Goal: Navigation & Orientation: Go to known website

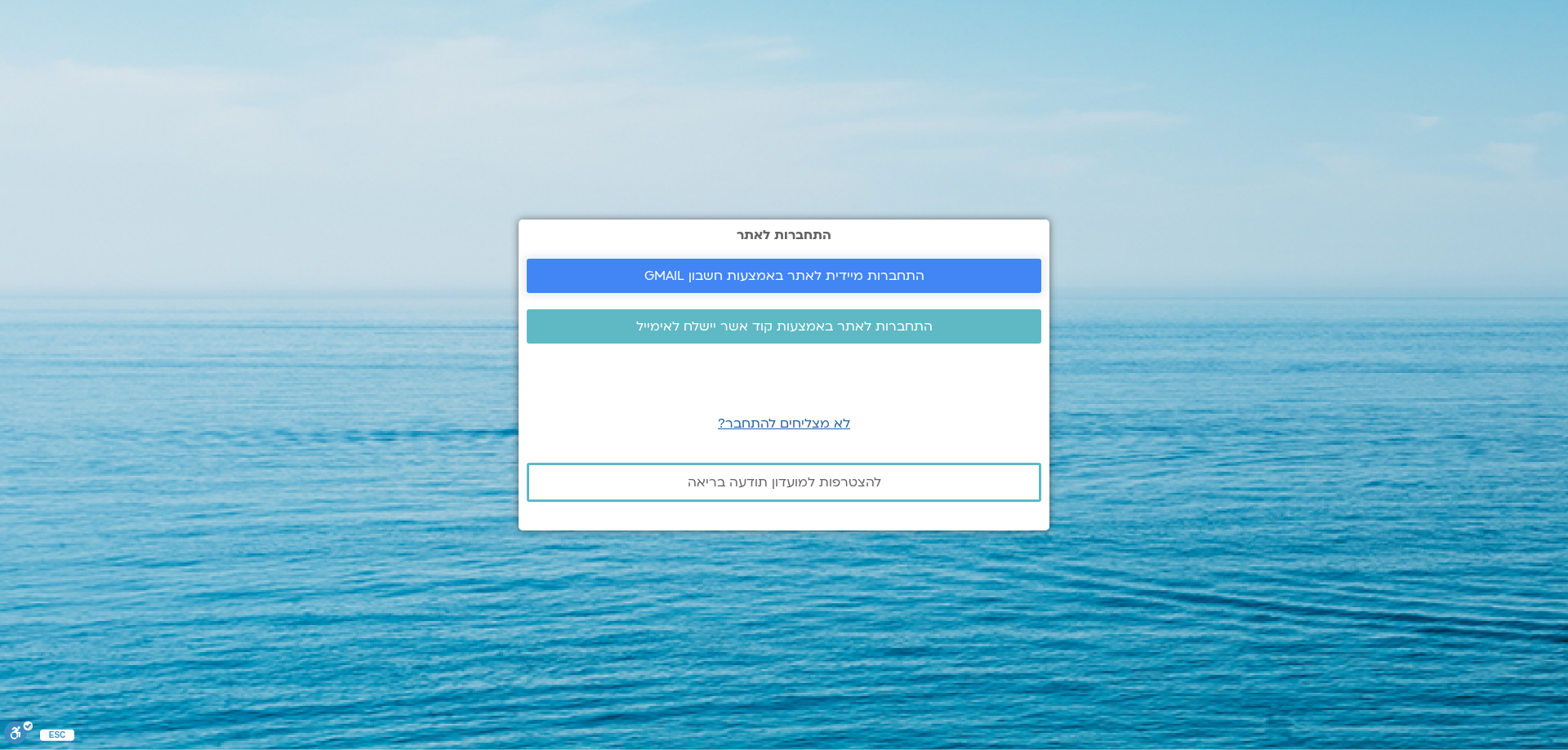
click at [800, 278] on span "התחברות מיידית לאתר באמצעות חשבון GMAIL" at bounding box center [784, 276] width 280 height 15
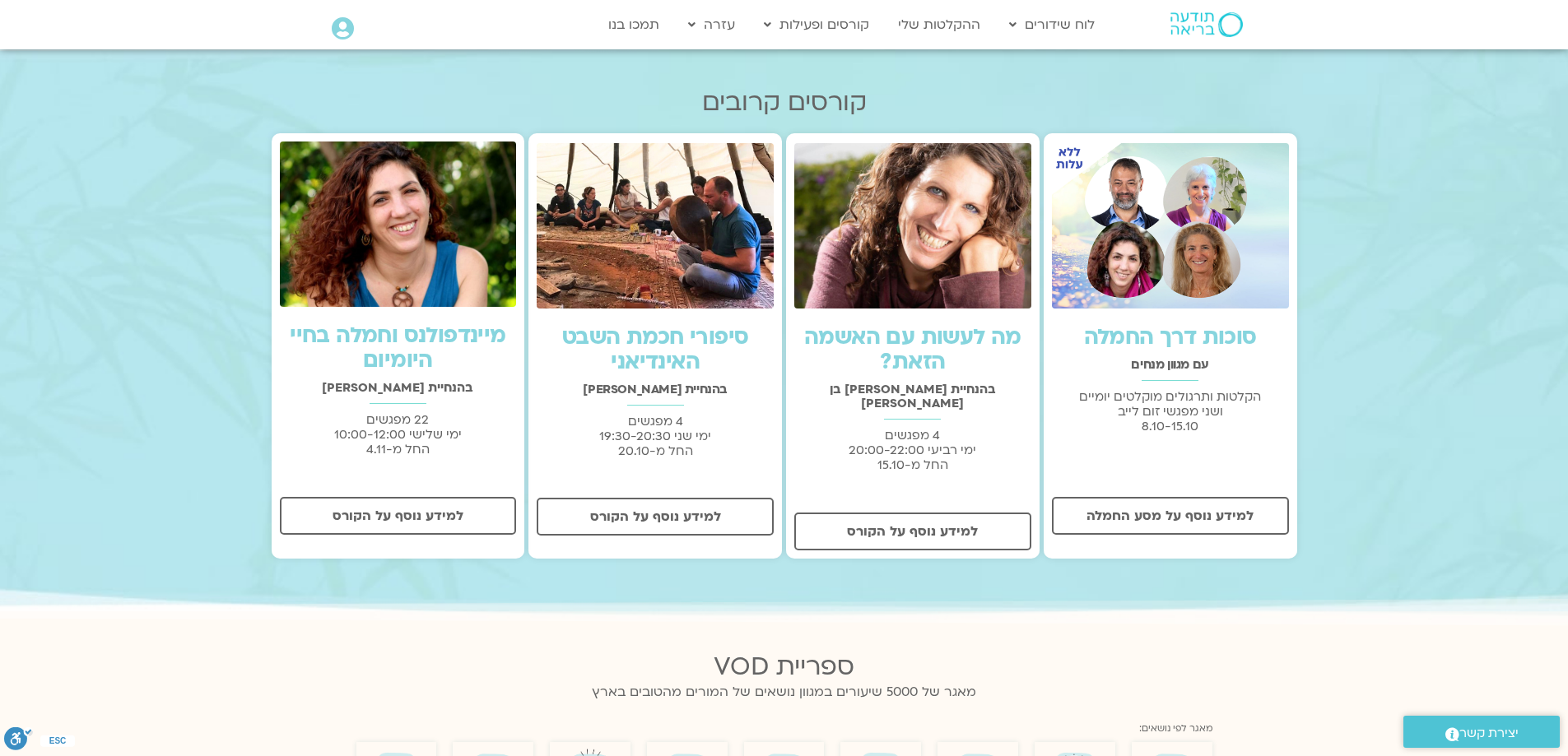
scroll to position [494, 0]
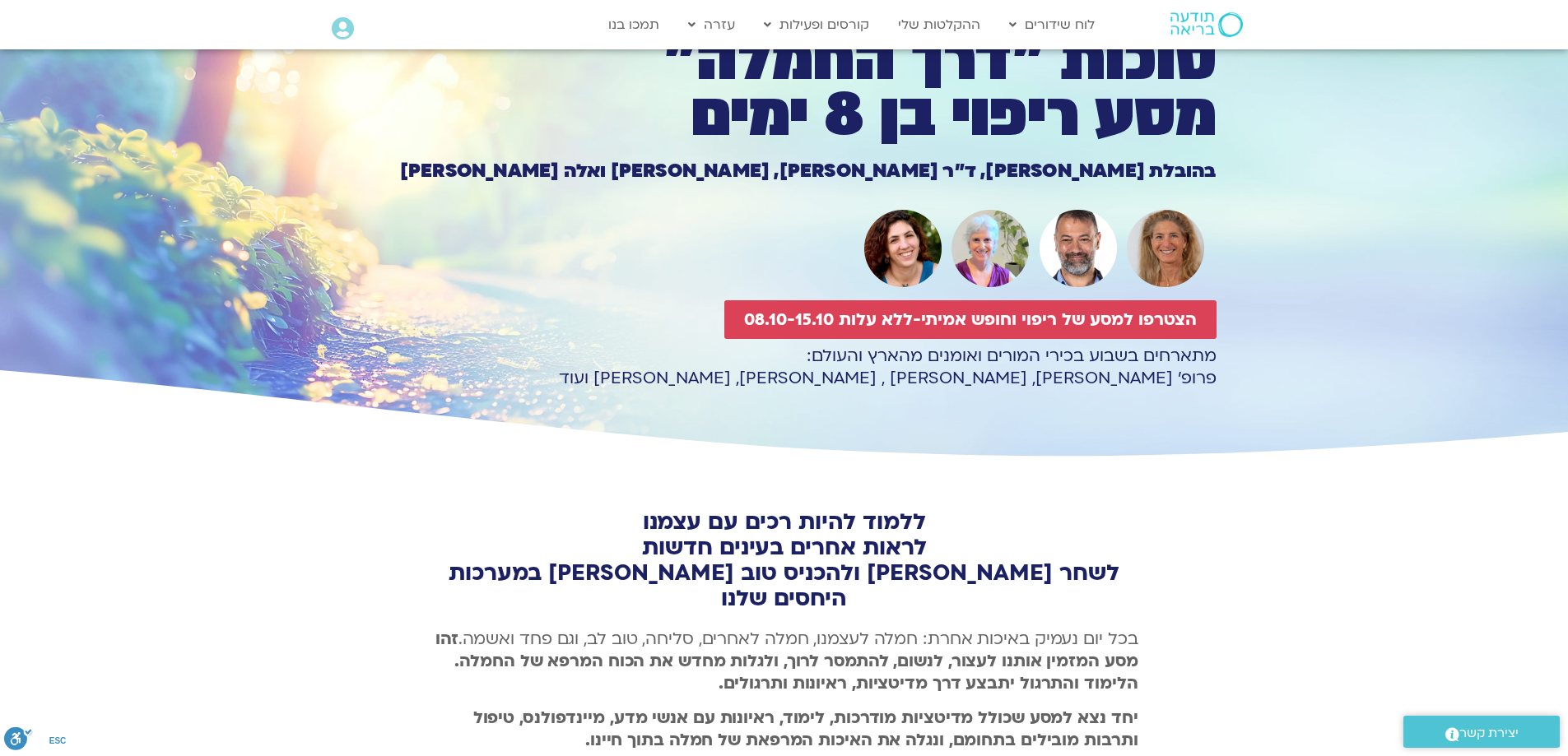
scroll to position [412, 0]
